Goal: Transaction & Acquisition: Purchase product/service

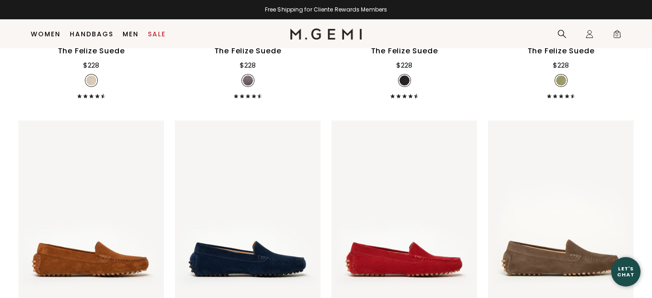
scroll to position [684, 0]
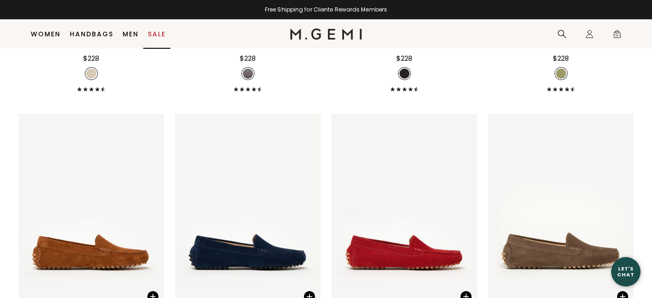
click at [162, 30] on link "Sale" at bounding box center [157, 33] width 18 height 7
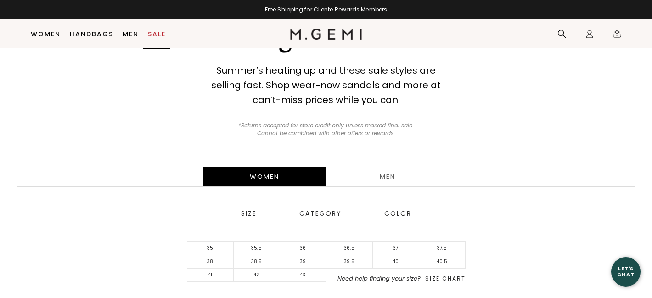
scroll to position [81, 0]
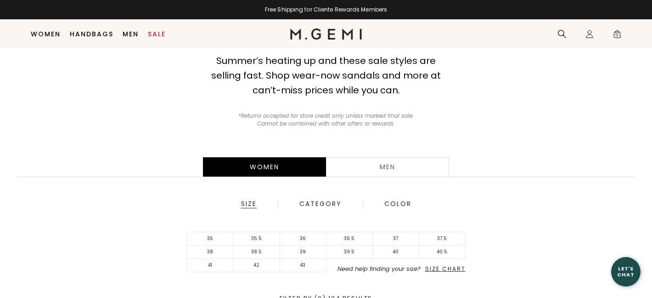
click at [271, 170] on div "Women" at bounding box center [264, 166] width 123 height 19
click at [305, 259] on li "43" at bounding box center [303, 265] width 46 height 13
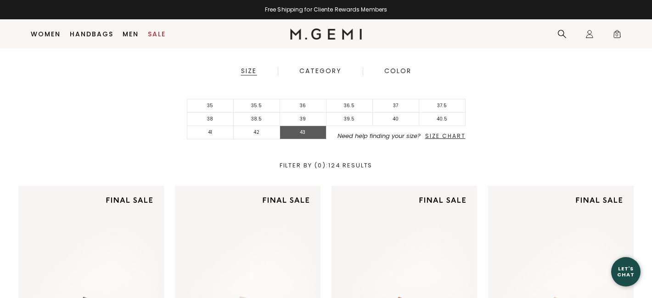
scroll to position [216, 0]
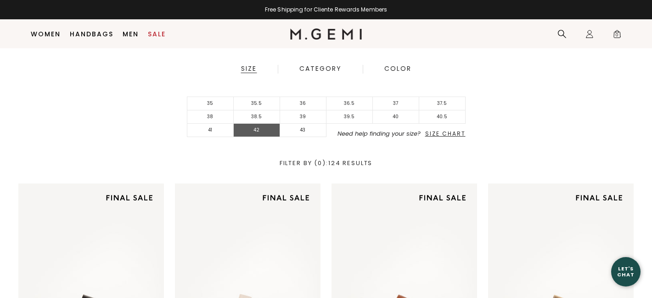
click at [253, 128] on li "42" at bounding box center [257, 130] width 46 height 13
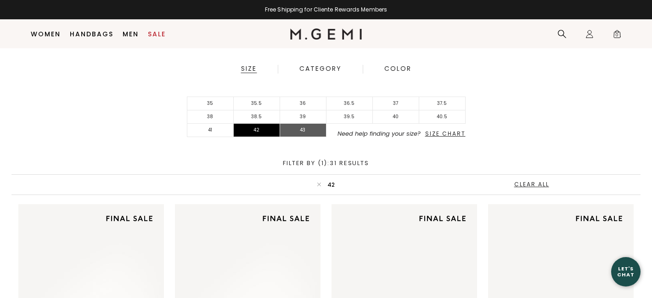
click at [299, 125] on li "43" at bounding box center [303, 130] width 46 height 13
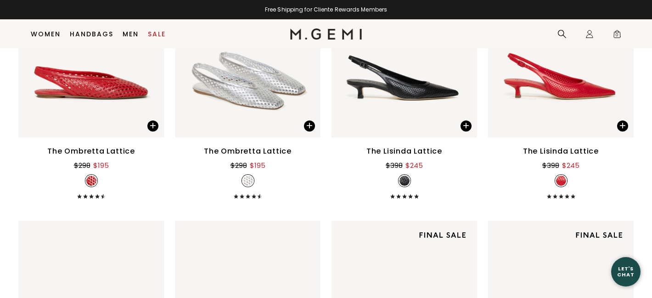
scroll to position [1034, 0]
